Goal: Task Accomplishment & Management: Use online tool/utility

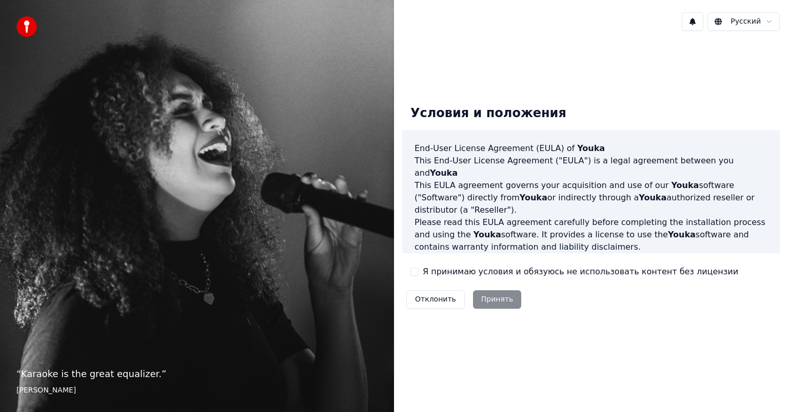
click at [510, 308] on div "Отклонить Принять" at bounding box center [463, 299] width 123 height 27
click at [507, 304] on div "Отклонить Принять" at bounding box center [463, 299] width 123 height 27
click at [490, 299] on div "Отклонить Принять" at bounding box center [463, 299] width 123 height 27
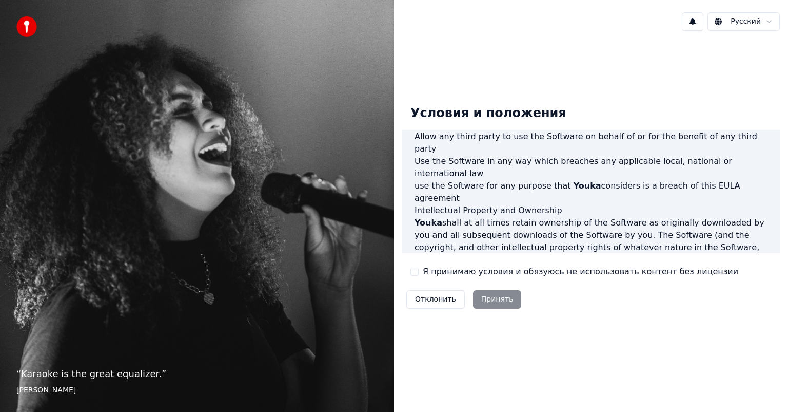
scroll to position [554, 0]
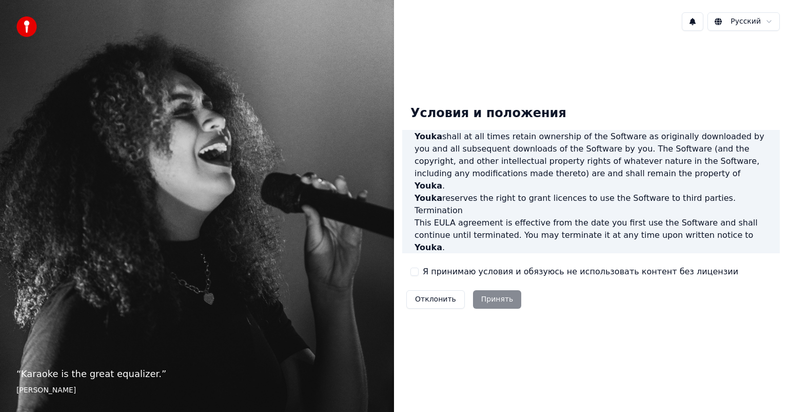
click at [415, 275] on button "Я принимаю условия и обязуюсь не использовать контент без лицензии" at bounding box center [415, 271] width 8 height 8
click at [487, 295] on button "Принять" at bounding box center [497, 299] width 49 height 18
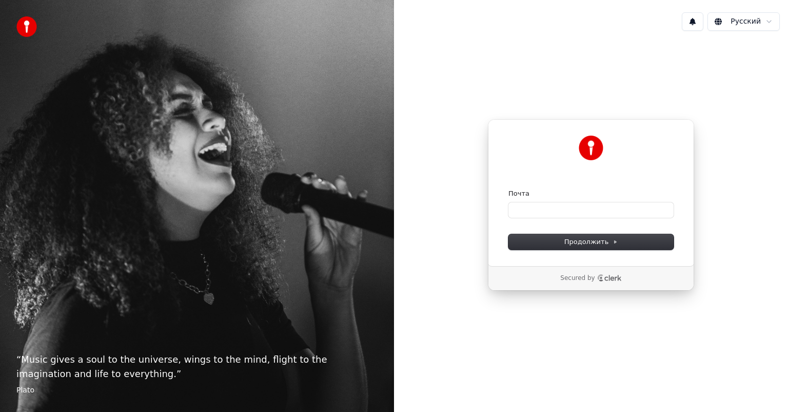
click at [545, 197] on div "Почта" at bounding box center [591, 193] width 165 height 9
click at [546, 191] on div "Почта" at bounding box center [591, 193] width 165 height 9
click at [538, 207] on input "Почта" at bounding box center [591, 209] width 165 height 15
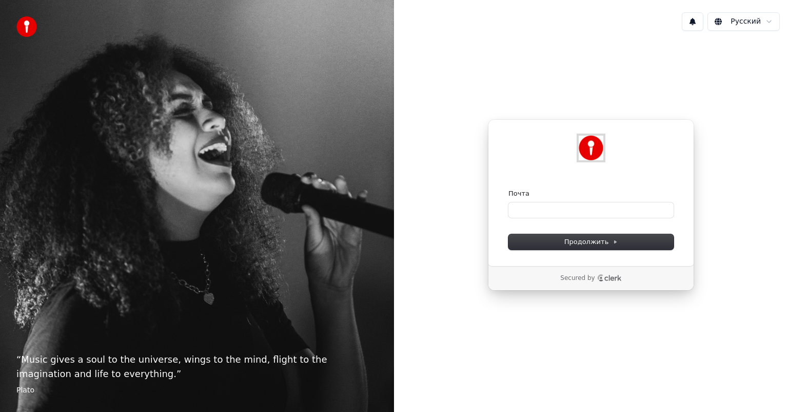
click at [599, 155] on img at bounding box center [591, 147] width 25 height 25
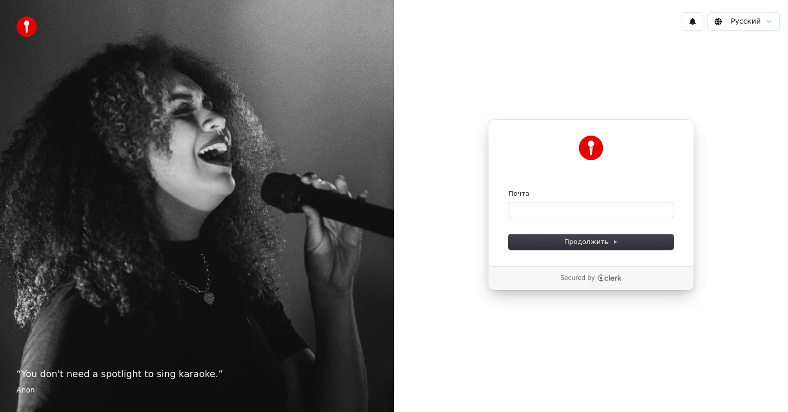
click at [535, 189] on div "Почта" at bounding box center [591, 193] width 165 height 9
click at [534, 207] on input "Почта" at bounding box center [591, 209] width 165 height 15
click at [569, 242] on span "Продолжить" at bounding box center [591, 241] width 54 height 9
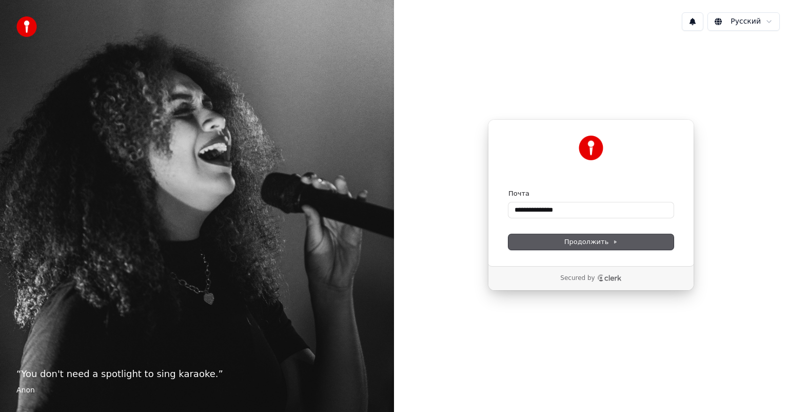
type input "**********"
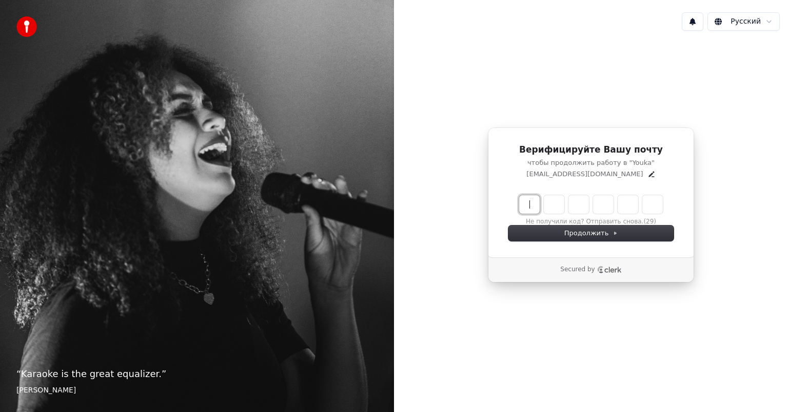
click at [559, 207] on input "Enter verification code" at bounding box center [601, 204] width 164 height 18
click at [648, 170] on icon "Edit" at bounding box center [652, 174] width 8 height 8
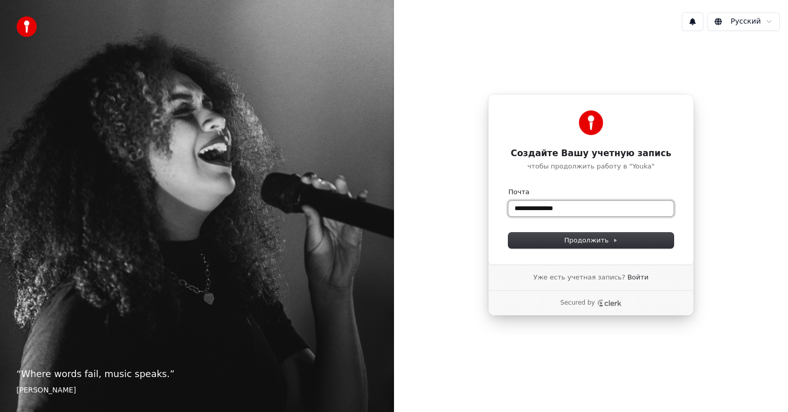
click at [531, 213] on input "**********" at bounding box center [591, 208] width 165 height 15
click at [522, 210] on input "**********" at bounding box center [591, 208] width 165 height 15
click at [539, 207] on input "**********" at bounding box center [591, 208] width 165 height 15
click at [572, 241] on span "Продолжить" at bounding box center [591, 240] width 54 height 9
type input "**********"
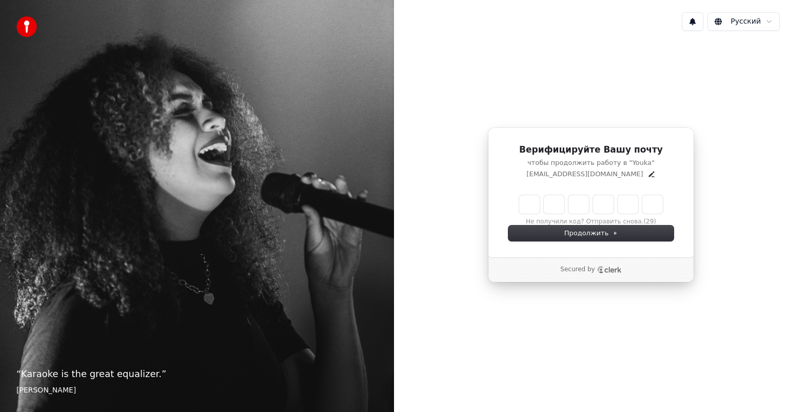
click at [576, 203] on input "Enter verification code" at bounding box center [591, 204] width 144 height 18
type input "******"
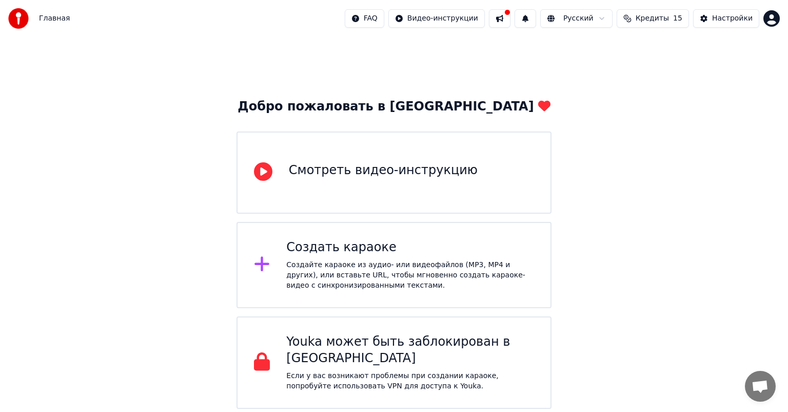
click at [317, 291] on div "Создать караоке Создайте караоке из аудио- или видеофайлов (MP3, MP4 и других),…" at bounding box center [394, 265] width 315 height 86
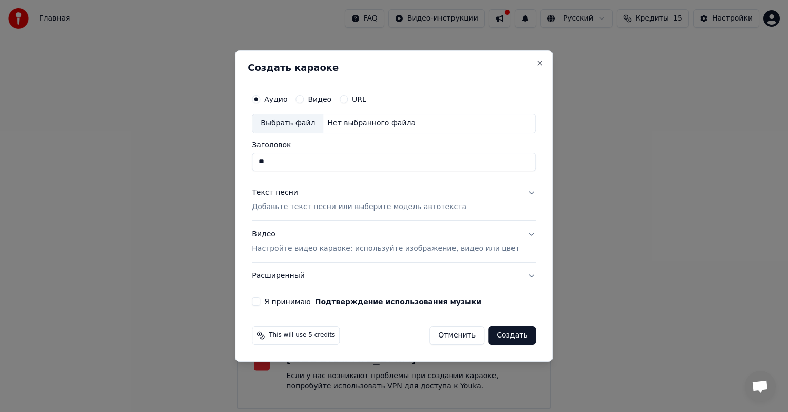
type input "*"
type input "**********"
click at [472, 209] on button "Текст песни Добавьте текст песни или выберите модель автотекста" at bounding box center [394, 199] width 284 height 41
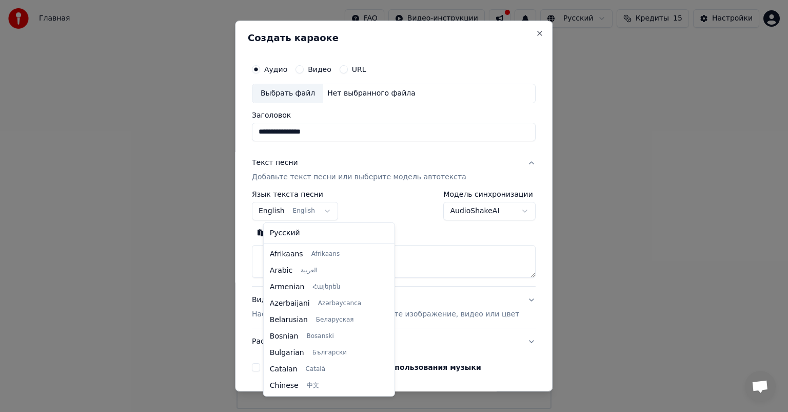
click at [329, 209] on body "**********" at bounding box center [394, 204] width 788 height 408
select select "**"
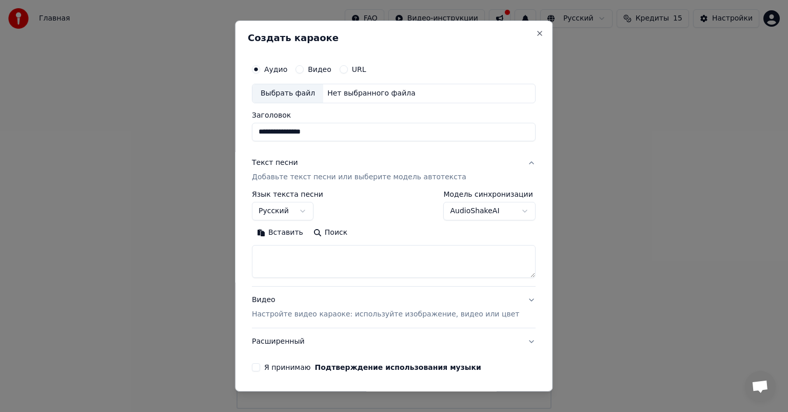
click at [287, 232] on button "Вставить" at bounding box center [280, 232] width 56 height 16
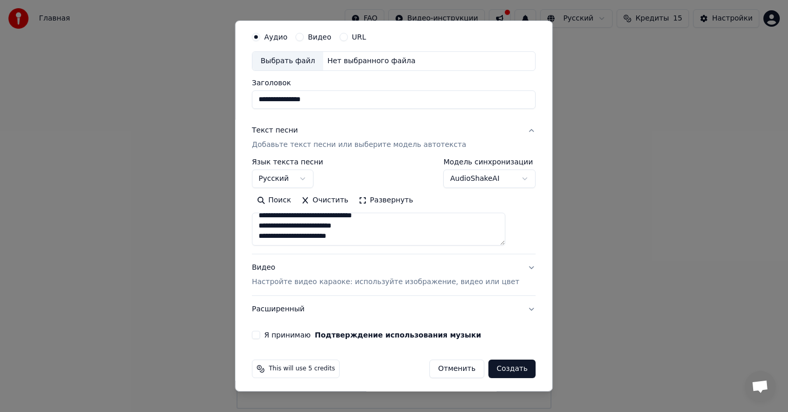
scroll to position [35, 0]
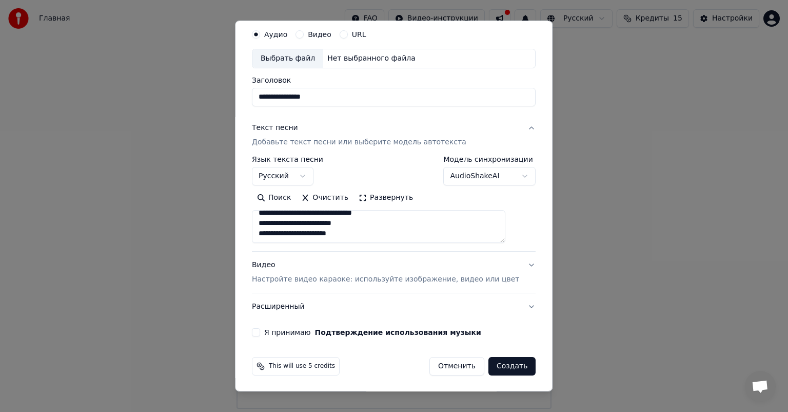
click at [260, 332] on button "Я принимаю Подтверждение использования музыки" at bounding box center [256, 332] width 8 height 8
click at [463, 281] on p "Настройте видео караоке: используйте изображение, видео или цвет" at bounding box center [385, 279] width 267 height 10
type textarea "**********"
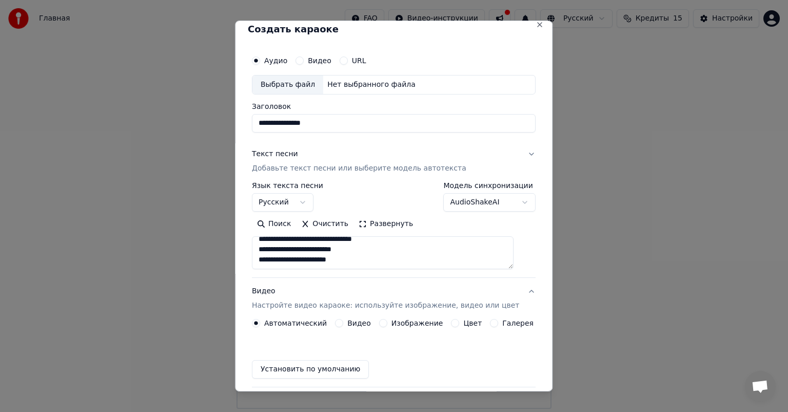
scroll to position [8, 0]
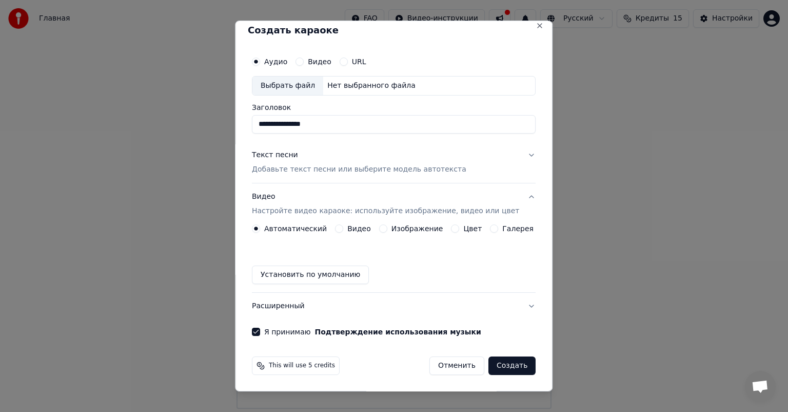
click at [420, 230] on label "Изображение" at bounding box center [418, 228] width 52 height 7
click at [387, 230] on button "Изображение" at bounding box center [383, 228] width 8 height 8
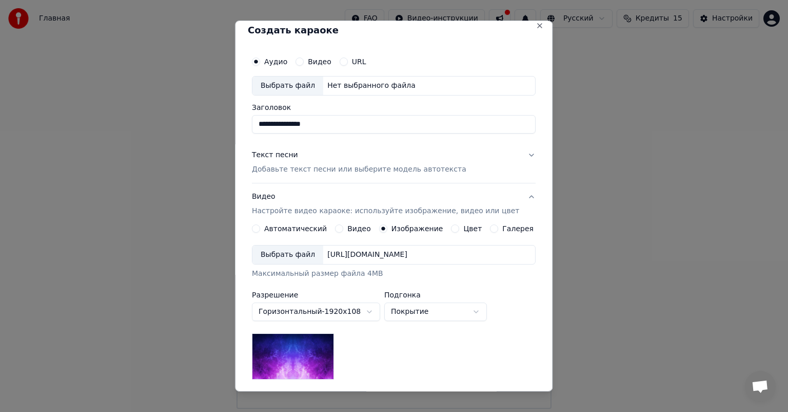
click at [357, 227] on label "Видео" at bounding box center [359, 228] width 24 height 7
click at [343, 227] on button "Видео" at bounding box center [339, 228] width 8 height 8
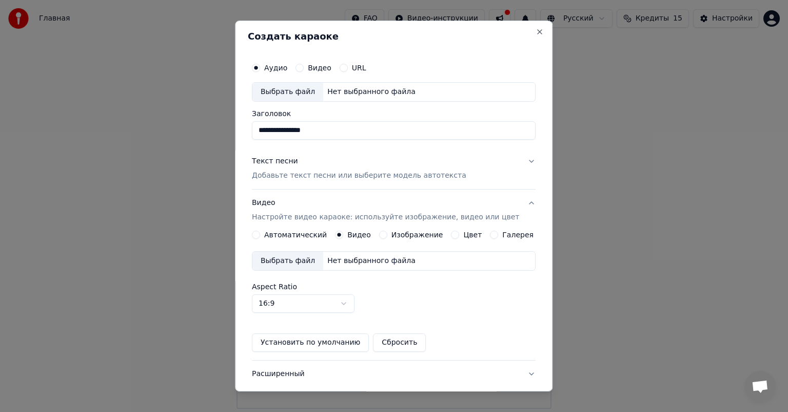
scroll to position [0, 0]
click at [283, 92] on div "Выбрать файл" at bounding box center [287, 93] width 71 height 18
drag, startPoint x: 400, startPoint y: 135, endPoint x: 259, endPoint y: 132, distance: 141.7
click at [259, 132] on input "**********" at bounding box center [394, 132] width 284 height 18
type input "**********"
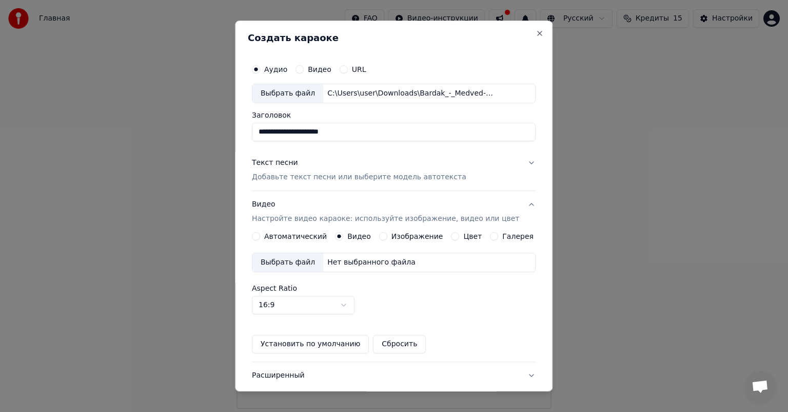
click at [271, 163] on div "Текст песни" at bounding box center [275, 163] width 46 height 10
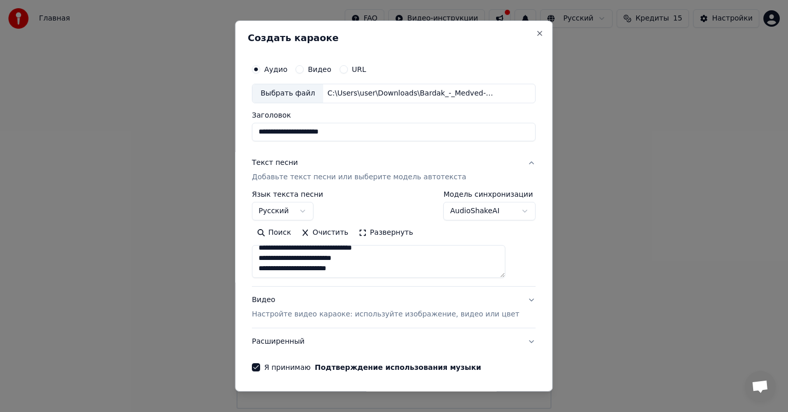
click at [310, 313] on p "Настройте видео караоке: используйте изображение, видео или цвет" at bounding box center [385, 314] width 267 height 10
type textarea "**********"
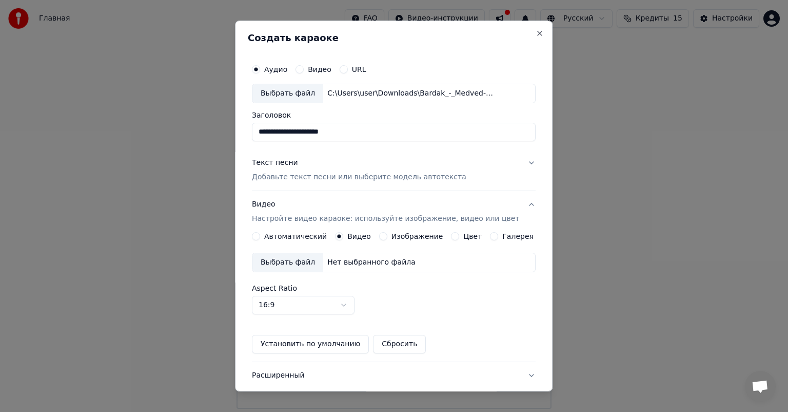
click at [360, 236] on label "Видео" at bounding box center [359, 235] width 24 height 7
click at [343, 236] on button "Видео" at bounding box center [339, 236] width 8 height 8
click at [301, 265] on div "Выбрать файл" at bounding box center [287, 262] width 71 height 18
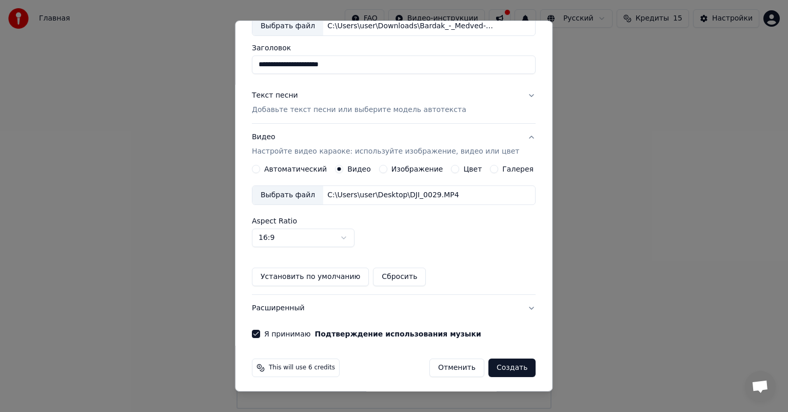
scroll to position [69, 0]
click at [496, 365] on button "Создать" at bounding box center [512, 366] width 47 height 18
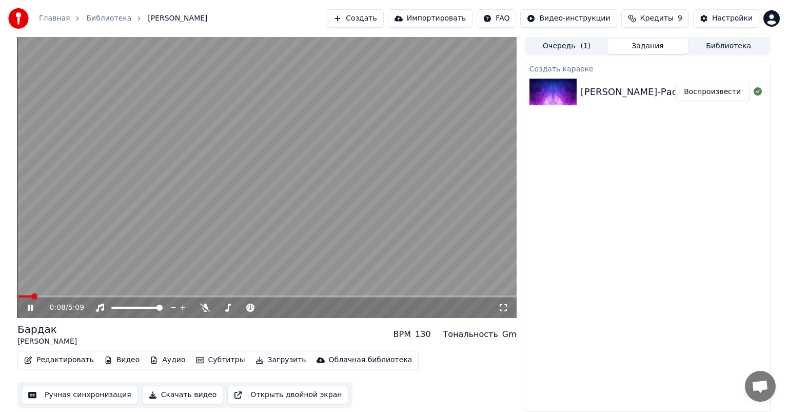
click at [306, 233] on video at bounding box center [266, 177] width 499 height 281
drag, startPoint x: 249, startPoint y: 400, endPoint x: 270, endPoint y: 408, distance: 23.1
click at [505, 306] on icon at bounding box center [503, 307] width 10 height 8
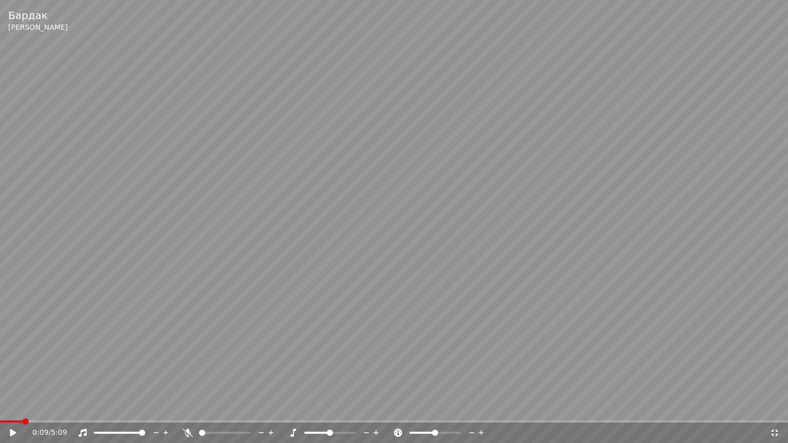
click at [324, 285] on video at bounding box center [394, 221] width 788 height 443
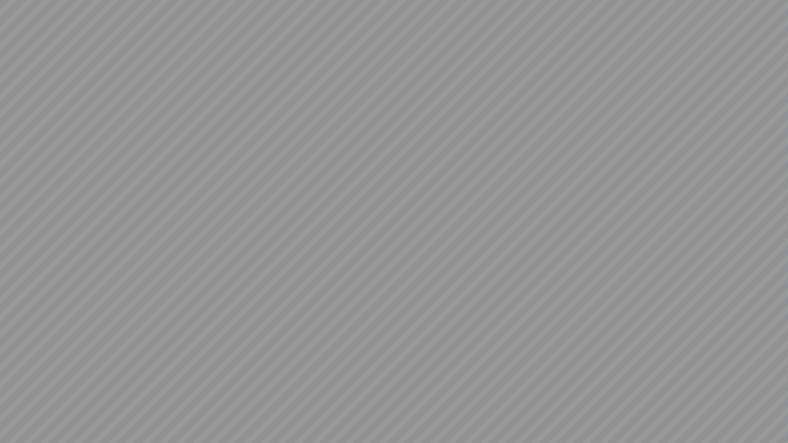
click at [301, 304] on video at bounding box center [394, 221] width 788 height 443
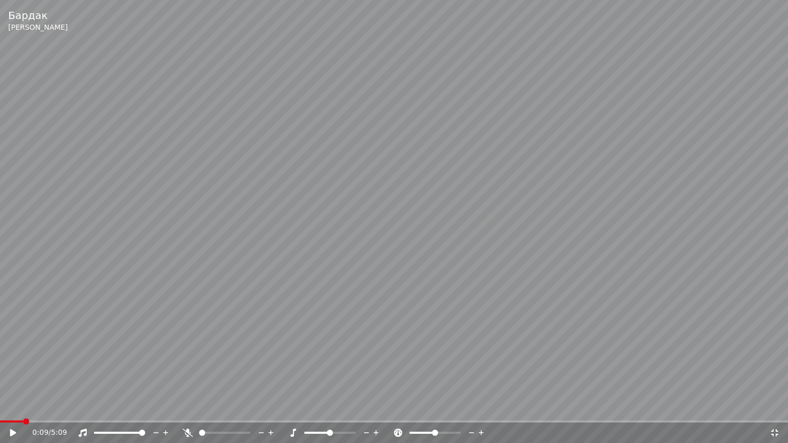
click at [301, 304] on video at bounding box center [394, 221] width 788 height 443
click at [772, 411] on icon at bounding box center [774, 433] width 7 height 7
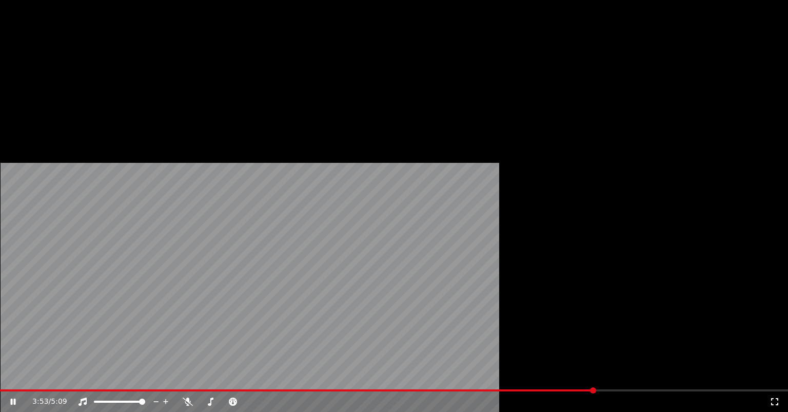
click at [52, 86] on button "Редактировать" at bounding box center [59, 79] width 78 height 14
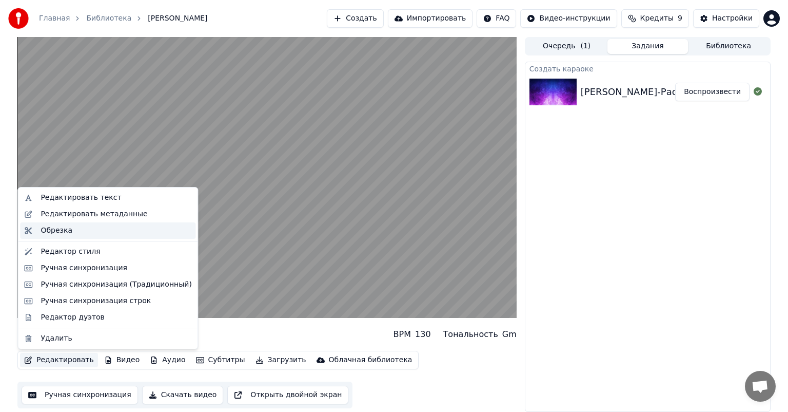
click at [57, 233] on div "Обрезка" at bounding box center [57, 230] width 32 height 10
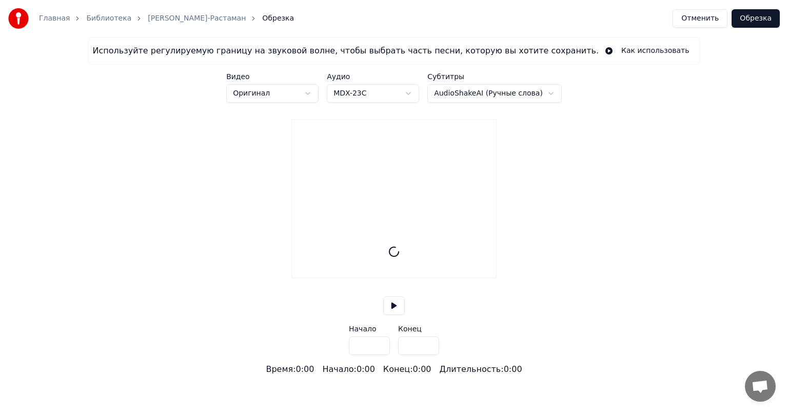
type input "*****"
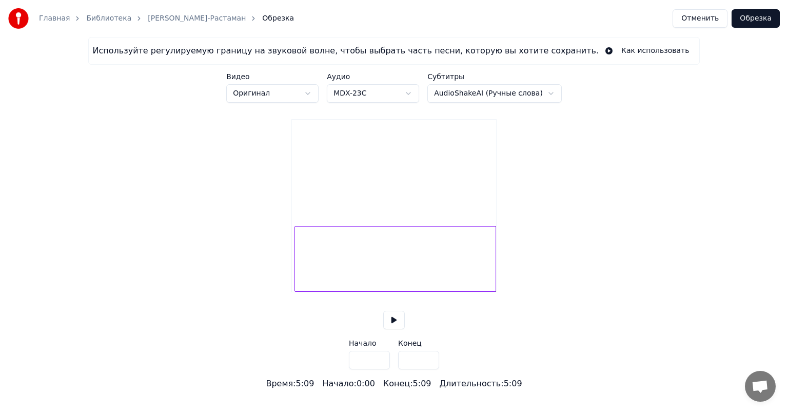
click at [296, 291] on div at bounding box center [296, 258] width 3 height 65
click at [300, 291] on div at bounding box center [300, 258] width 3 height 65
click at [299, 291] on div at bounding box center [299, 258] width 3 height 65
click at [297, 291] on div at bounding box center [298, 258] width 3 height 65
click at [299, 291] on div at bounding box center [299, 258] width 3 height 65
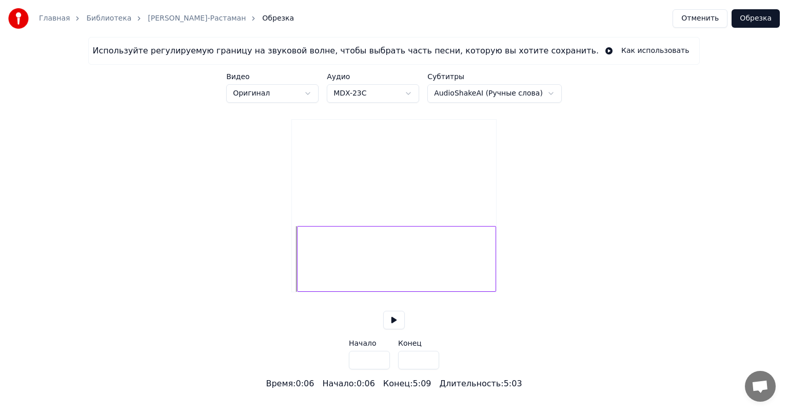
type input "***"
click at [394, 329] on button at bounding box center [394, 319] width 22 height 18
click at [761, 25] on button "Обрезка" at bounding box center [756, 18] width 48 height 18
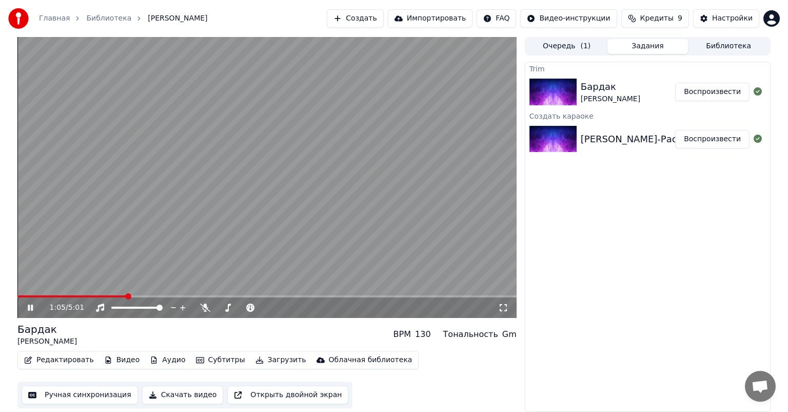
click at [228, 154] on video at bounding box center [266, 177] width 499 height 281
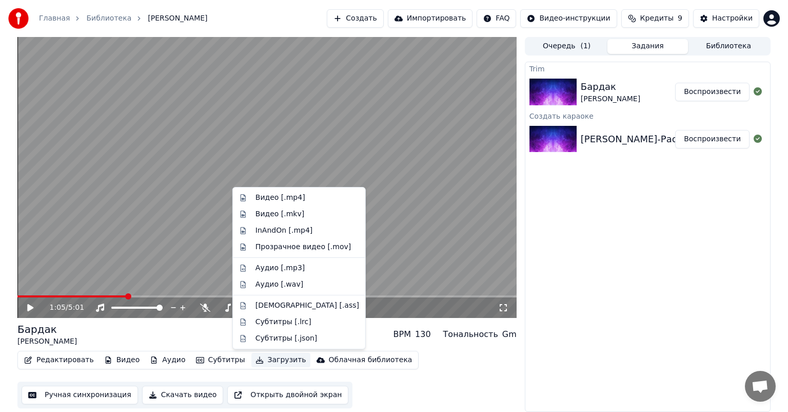
click at [257, 362] on button "Загрузить" at bounding box center [280, 360] width 59 height 14
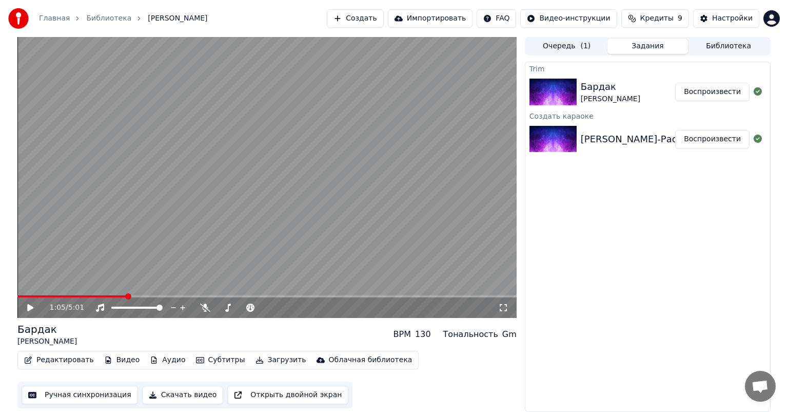
click at [207, 377] on div "Редактировать Видео Аудио Субтитры Загрузить Облачная библиотека Ручная синхрон…" at bounding box center [266, 378] width 499 height 57
click at [181, 396] on button "Скачать видео" at bounding box center [183, 394] width 82 height 18
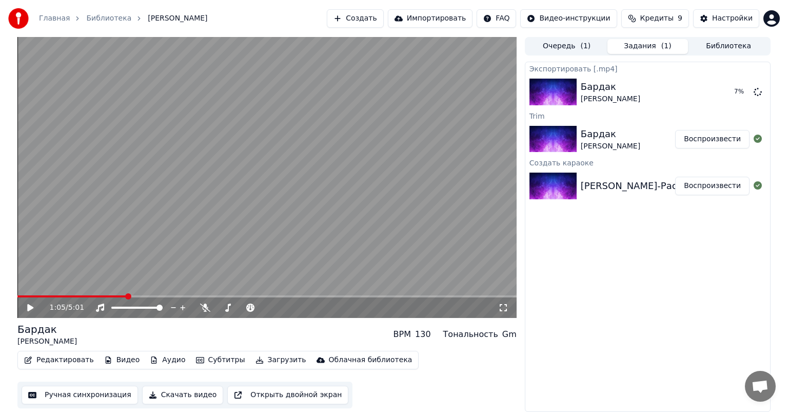
click at [159, 396] on button "Скачать видео" at bounding box center [183, 394] width 82 height 18
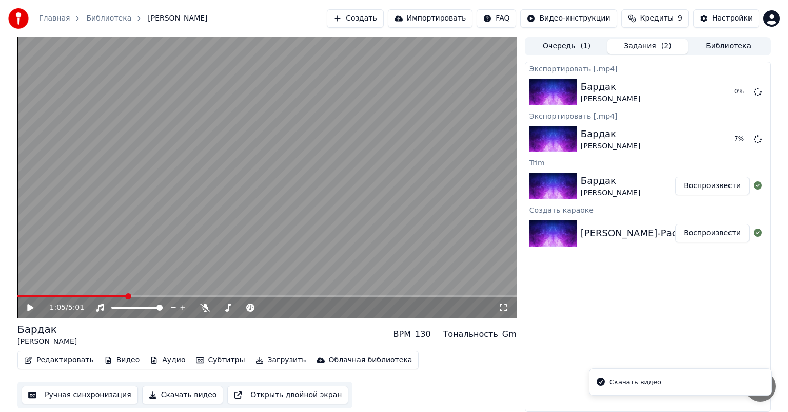
click at [616, 377] on div "Скачать видео" at bounding box center [636, 382] width 52 height 10
click at [601, 381] on icon "Notifications alt+T" at bounding box center [601, 381] width 10 height 10
click at [619, 384] on div "Скачать видео" at bounding box center [636, 382] width 52 height 10
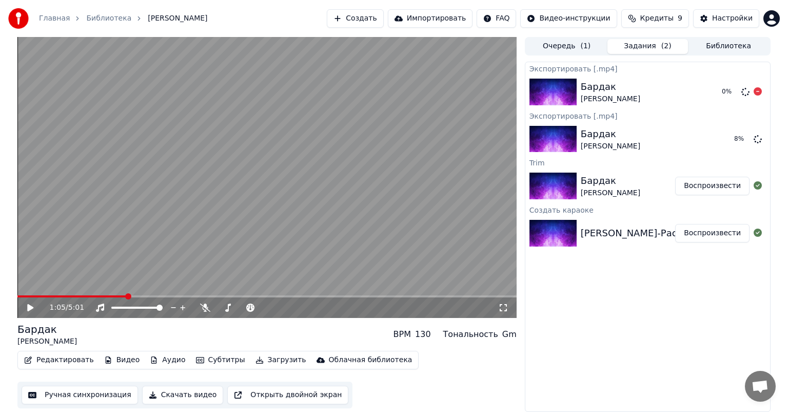
click at [758, 90] on icon at bounding box center [758, 91] width 8 height 8
click at [441, 17] on button "Импортировать" at bounding box center [430, 18] width 85 height 18
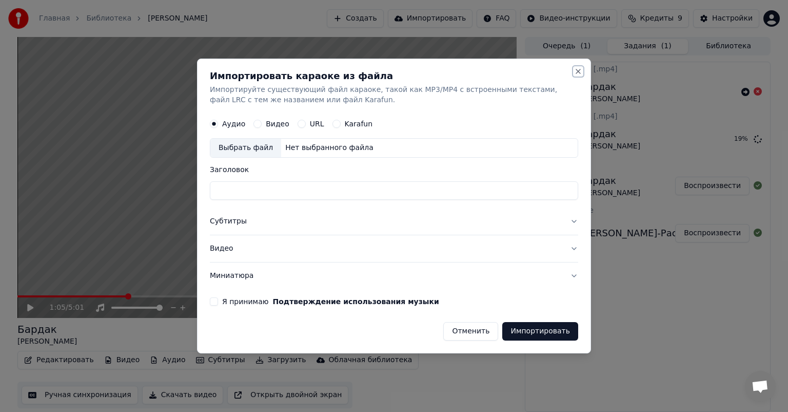
click at [574, 71] on button "Close" at bounding box center [578, 71] width 8 height 8
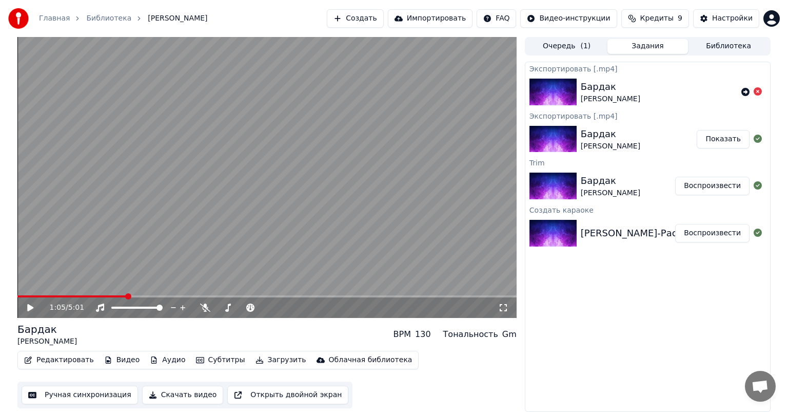
click at [729, 140] on button "Показать" at bounding box center [723, 139] width 53 height 18
